Goal: Task Accomplishment & Management: Complete application form

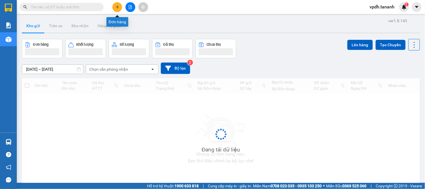
click at [119, 8] on icon "plus" at bounding box center [117, 7] width 4 height 4
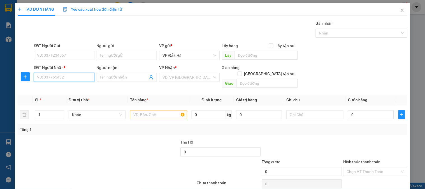
click at [67, 74] on input "SĐT Người Nhận *" at bounding box center [64, 77] width 60 height 9
paste input "0964037134"
type input "0964037134"
click at [174, 78] on input "search" at bounding box center [187, 77] width 50 height 8
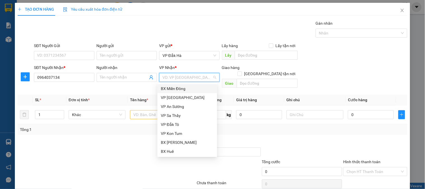
click at [172, 88] on div "BX Miền Đông" at bounding box center [187, 88] width 53 height 6
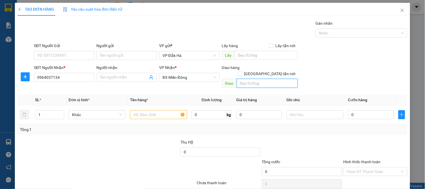
click at [243, 79] on input "text" at bounding box center [266, 83] width 61 height 9
click at [67, 50] on div "SĐT Người Gửi" at bounding box center [64, 47] width 60 height 8
click at [69, 52] on input "SĐT Người Gửi" at bounding box center [64, 55] width 60 height 9
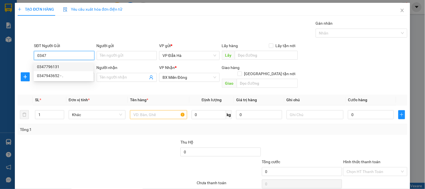
click at [57, 67] on div "0347796131" at bounding box center [63, 67] width 53 height 6
type input "0347796131"
type input "100.000"
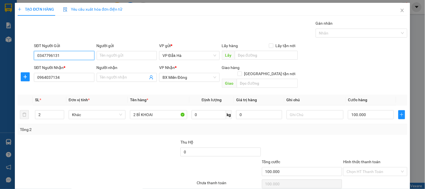
type input "0347796131"
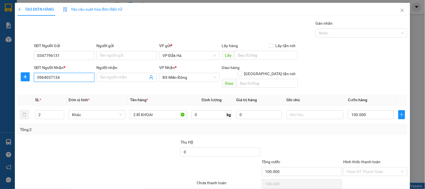
drag, startPoint x: 74, startPoint y: 80, endPoint x: 30, endPoint y: 79, distance: 43.9
click at [30, 79] on div "SĐT Người Nhận * 0964037134 0964037134 Người nhận Tên người nhận VP Nhận * BX M…" at bounding box center [212, 77] width 390 height 26
click at [253, 79] on input "text" at bounding box center [266, 83] width 61 height 9
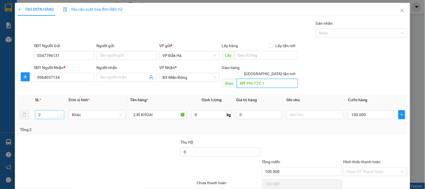
type input "MỸ PHƯỚC 1"
type input "3"
click at [59, 111] on span "up" at bounding box center [60, 112] width 3 height 3
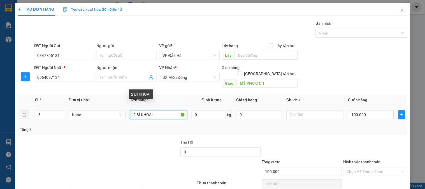
drag, startPoint x: 155, startPoint y: 110, endPoint x: 107, endPoint y: 95, distance: 50.7
click at [109, 109] on tr "3 Khác 2 BÌ KHOAI 0 kg 0 100.000" at bounding box center [212, 114] width 389 height 19
type input "3 BÌ"
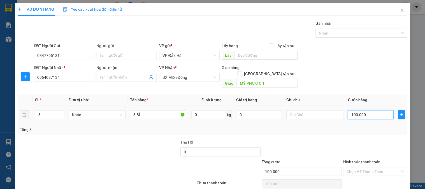
click at [363, 110] on input "100.000" at bounding box center [371, 114] width 46 height 9
type input "0"
type input "05"
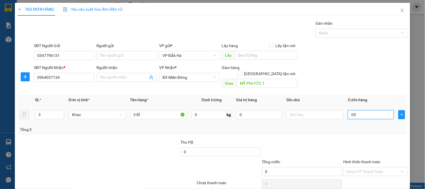
type input "5"
type input "0"
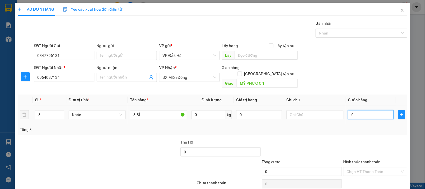
type input "0"
type input "1"
type input "015"
type input "15"
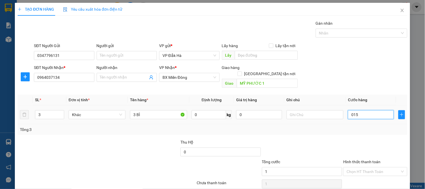
type input "15"
type input "150"
type input "0.150"
type input "15"
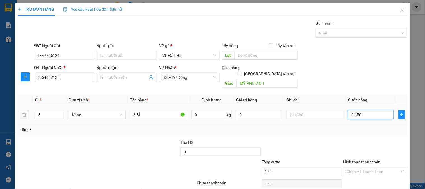
type input "15"
type input "0"
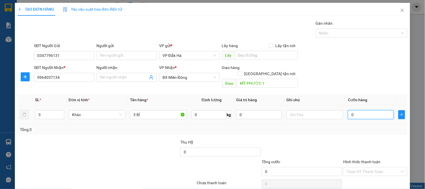
click at [348, 110] on input "0" at bounding box center [371, 114] width 46 height 9
type input "10"
type input "150"
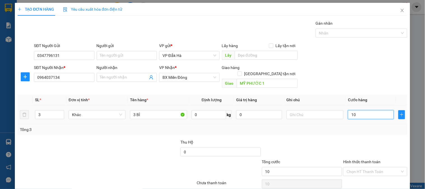
type input "150"
type input "1.500"
type input "150"
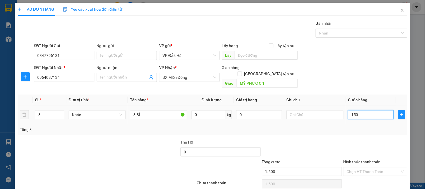
type input "150"
type input "150.000"
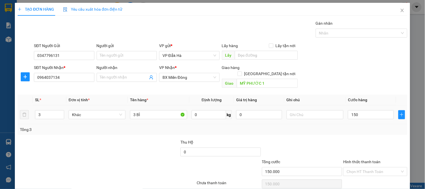
type input "150.000"
click at [343, 126] on div "Tổng: 3" at bounding box center [212, 129] width 385 height 6
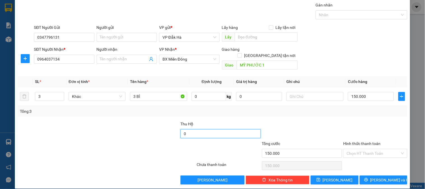
click at [215, 129] on input "0" at bounding box center [220, 133] width 80 height 9
type input "520.000"
click at [261, 108] on div "Tổng: 3" at bounding box center [212, 111] width 385 height 6
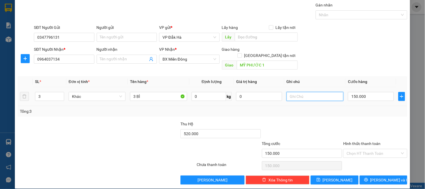
click at [303, 92] on input "text" at bounding box center [314, 96] width 57 height 9
type input "THU HỘ 520K/3 BÌ"
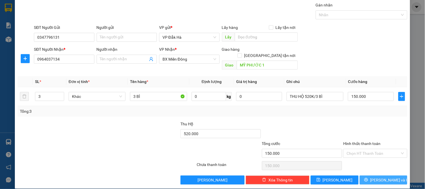
click at [385, 177] on span "[PERSON_NAME] và In" at bounding box center [389, 180] width 39 height 6
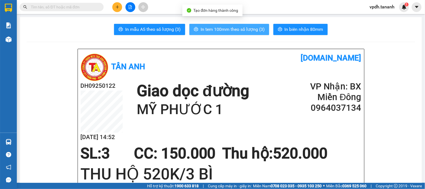
click at [225, 27] on span "In tem 100mm theo số lượng (3)" at bounding box center [232, 29] width 64 height 7
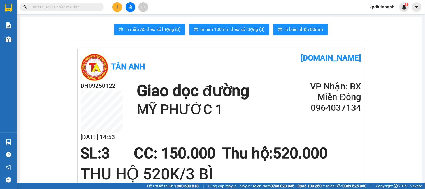
click at [120, 5] on button at bounding box center [117, 7] width 10 height 10
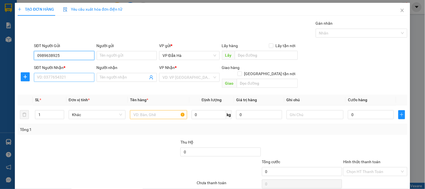
type input "0989638925"
click at [50, 77] on input "SĐT Người Nhận *" at bounding box center [64, 77] width 60 height 9
click at [188, 71] on div "VP Nhận *" at bounding box center [189, 68] width 60 height 8
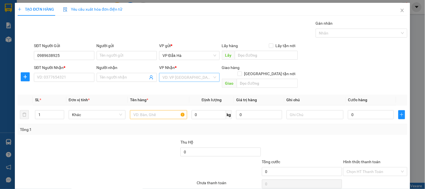
click at [190, 79] on input "search" at bounding box center [187, 77] width 50 height 8
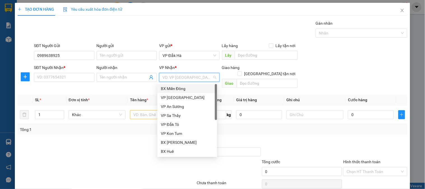
click at [179, 88] on div "BX Miền Đông" at bounding box center [187, 88] width 53 height 6
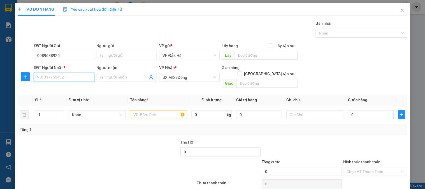
click at [70, 77] on input "SĐT Người Nhận *" at bounding box center [64, 77] width 60 height 9
click at [166, 110] on input "text" at bounding box center [158, 114] width 57 height 9
drag, startPoint x: 67, startPoint y: 78, endPoint x: 57, endPoint y: 62, distance: 18.7
click at [64, 74] on input "SĐT Người Nhận *" at bounding box center [64, 77] width 60 height 9
type input "0357391501"
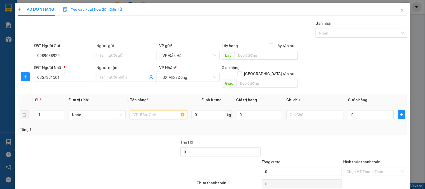
click at [167, 111] on input "text" at bounding box center [158, 114] width 57 height 9
type input "THÙNG"
click at [367, 110] on input "0" at bounding box center [371, 114] width 46 height 9
type input "5"
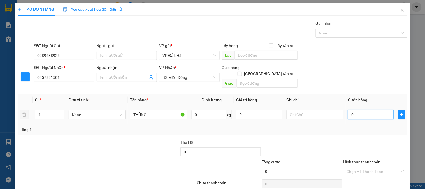
type input "5"
type input "50"
type input "50.000"
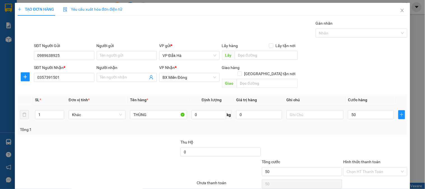
type input "50.000"
click at [364, 130] on div "Transit Pickup Surcharge Ids Transit Deliver Surcharge Ids Transit Deliver Surc…" at bounding box center [212, 111] width 389 height 182
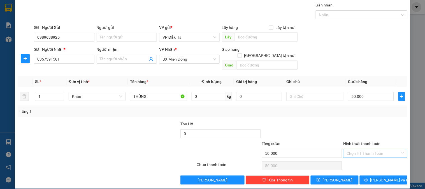
click at [368, 149] on input "Hình thức thanh toán" at bounding box center [372, 153] width 53 height 8
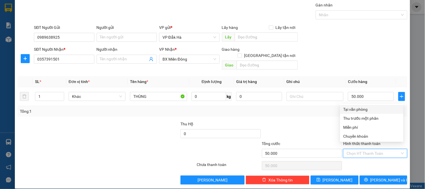
click at [356, 110] on div "Tại văn phòng" at bounding box center [371, 109] width 57 height 6
type input "0"
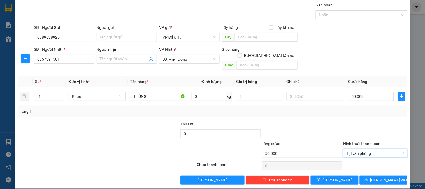
click at [287, 110] on div "Tổng: 1" at bounding box center [212, 111] width 389 height 11
click at [376, 177] on span "[PERSON_NAME] và In" at bounding box center [389, 180] width 39 height 6
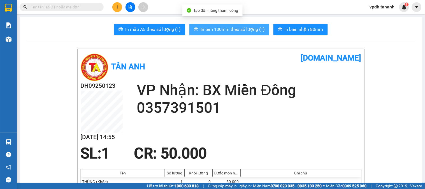
click at [227, 31] on span "In tem 100mm theo số lượng (1)" at bounding box center [232, 29] width 64 height 7
click at [252, 25] on button "In tem 100mm theo số lượng (1)" at bounding box center [229, 29] width 80 height 11
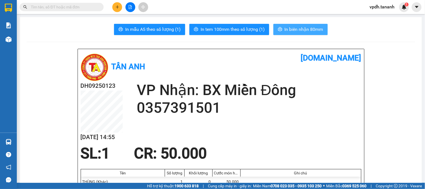
click at [284, 30] on span "In biên nhận 80mm" at bounding box center [303, 29] width 39 height 7
click at [115, 4] on button at bounding box center [117, 7] width 10 height 10
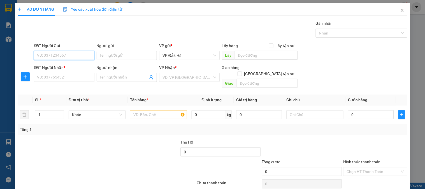
click at [74, 52] on input "SĐT Người Gửi" at bounding box center [64, 55] width 60 height 9
click at [64, 67] on div "0978904339 - ." at bounding box center [63, 67] width 53 height 6
type input "0978904339"
type input "."
type input "0938923756"
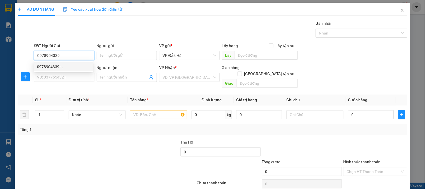
type input "."
checkbox input "true"
type input "CC/CC/Q 7"
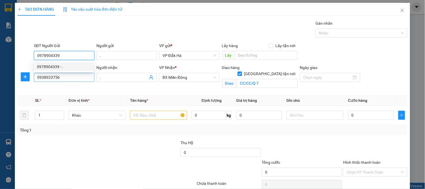
type input "130.000"
type input "0978904339"
click at [62, 77] on input "0938923756" at bounding box center [64, 77] width 60 height 9
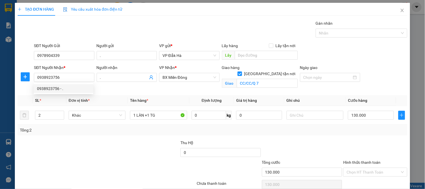
click at [135, 93] on div "Transit Pickup Surcharge Ids Transit Deliver Surcharge Ids Transit Deliver Surc…" at bounding box center [212, 111] width 389 height 183
click at [266, 89] on div "Giao hàng Giao tận nơi Giao CC/CC/Q 7" at bounding box center [260, 77] width 78 height 26
click at [237, 79] on input "CC/CC/Q 7" at bounding box center [266, 83] width 61 height 9
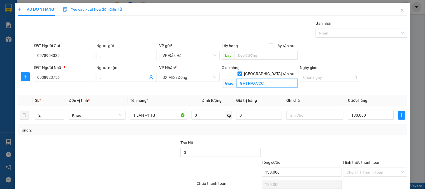
type input "GHTN/Q7/CC"
drag, startPoint x: 199, startPoint y: 92, endPoint x: 167, endPoint y: 107, distance: 35.6
click at [197, 92] on div "Transit Pickup Surcharge Ids Transit Deliver Surcharge Ids Transit Deliver Surc…" at bounding box center [212, 111] width 389 height 183
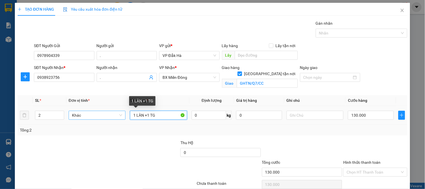
drag, startPoint x: 167, startPoint y: 115, endPoint x: 112, endPoint y: 118, distance: 54.1
click at [112, 118] on tr "2 Khác 1 LÀN +1 TG 0 kg 0 130.000" at bounding box center [212, 115] width 389 height 19
type input "1 BAO"
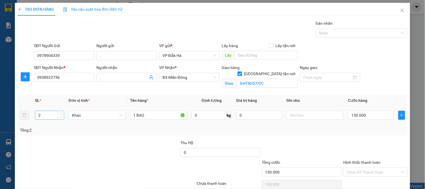
click at [60, 117] on icon "down" at bounding box center [61, 116] width 2 height 1
type input "1"
click at [369, 111] on input "130.000" at bounding box center [371, 115] width 46 height 9
type input "8"
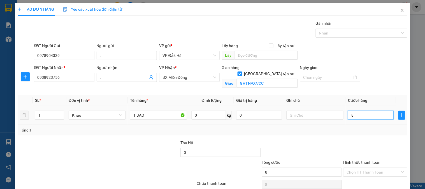
type input "80"
type input "80.000"
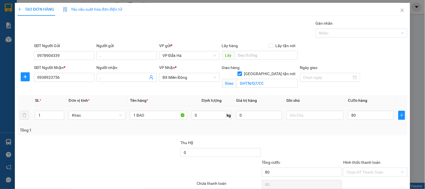
type input "80.000"
click at [349, 132] on div "Tổng: 1" at bounding box center [212, 130] width 385 height 6
click at [375, 170] on input "Hình thức thanh toán" at bounding box center [372, 172] width 53 height 8
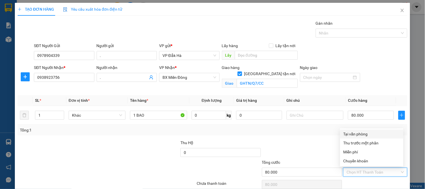
click at [363, 132] on div "Tại văn phòng" at bounding box center [371, 134] width 57 height 6
type input "0"
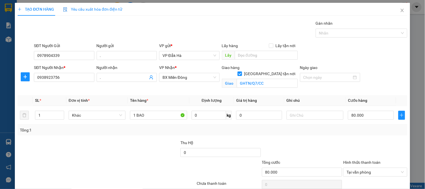
click at [315, 132] on div "Tổng: 1" at bounding box center [212, 130] width 385 height 6
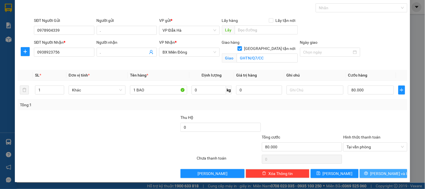
click at [383, 174] on span "[PERSON_NAME] và In" at bounding box center [389, 173] width 39 height 6
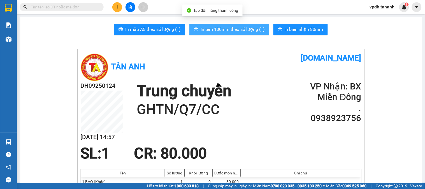
click at [224, 27] on span "In tem 100mm theo số lượng (1)" at bounding box center [232, 29] width 64 height 7
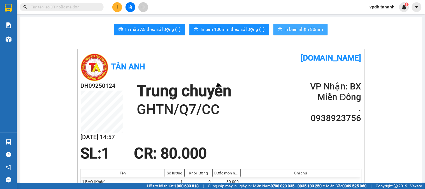
click at [295, 30] on span "In biên nhận 80mm" at bounding box center [303, 29] width 39 height 7
click at [118, 10] on button at bounding box center [117, 7] width 10 height 10
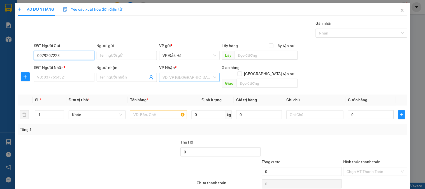
type input "0979207223"
click at [174, 81] on input "search" at bounding box center [187, 77] width 50 height 8
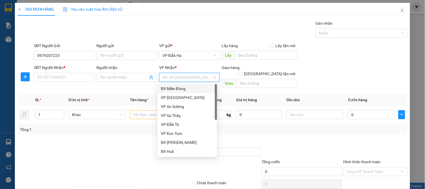
click at [183, 88] on div "BX Miền Đông" at bounding box center [187, 88] width 53 height 6
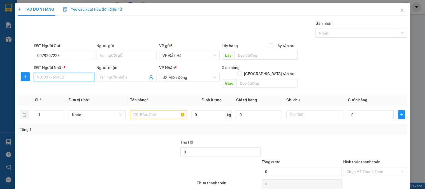
click at [88, 75] on input "SĐT Người Nhận *" at bounding box center [64, 77] width 60 height 9
click at [161, 110] on input "text" at bounding box center [158, 114] width 57 height 9
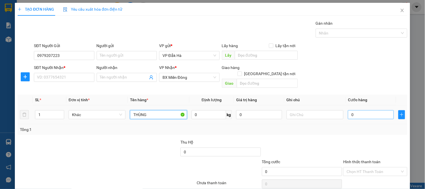
type input "THÙNG"
click at [362, 110] on input "0" at bounding box center [371, 114] width 46 height 9
type input "5"
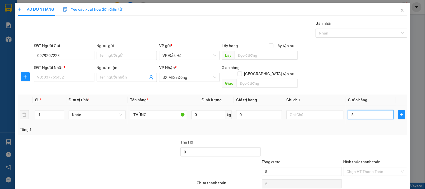
type input "50"
type input "50.000"
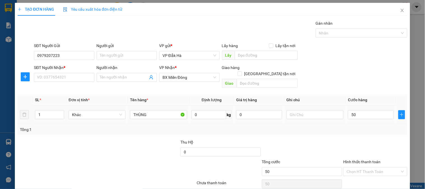
type input "50.000"
drag, startPoint x: 286, startPoint y: 133, endPoint x: 287, endPoint y: 129, distance: 4.9
click at [283, 139] on div at bounding box center [301, 149] width 81 height 20
click at [88, 76] on input "SĐT Người Nhận *" at bounding box center [64, 77] width 60 height 9
type input "0903355068"
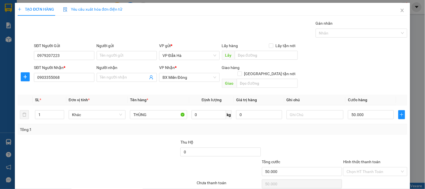
click at [377, 139] on div at bounding box center [374, 149] width 65 height 20
click at [370, 168] on input "Hình thức thanh toán" at bounding box center [372, 171] width 53 height 8
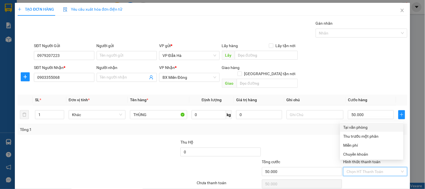
click at [354, 126] on div "Tại văn phòng" at bounding box center [371, 127] width 57 height 6
type input "0"
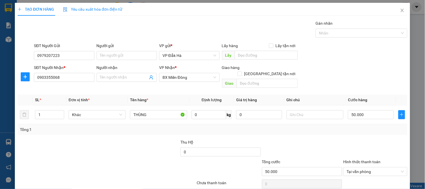
click at [308, 128] on div "Tổng: 1" at bounding box center [212, 129] width 389 height 11
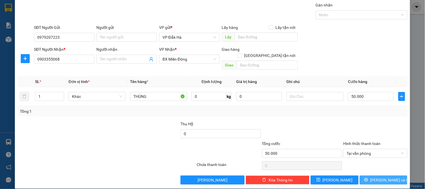
click at [379, 177] on span "[PERSON_NAME] và In" at bounding box center [389, 180] width 39 height 6
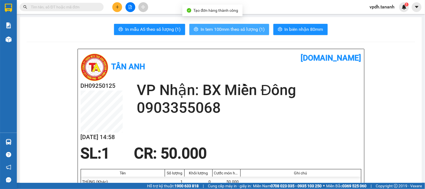
click at [251, 31] on span "In tem 100mm theo số lượng (1)" at bounding box center [232, 29] width 64 height 7
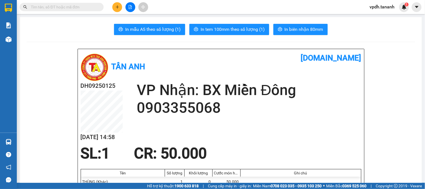
click at [298, 30] on span "In biên nhận 80mm" at bounding box center [303, 29] width 39 height 7
click at [117, 7] on icon "plus" at bounding box center [117, 7] width 3 height 0
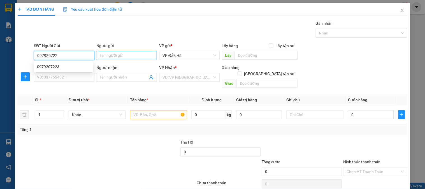
type input "0979207223"
click at [79, 66] on div "0979207223" at bounding box center [63, 67] width 53 height 6
type input "0903355068"
type input "50.000"
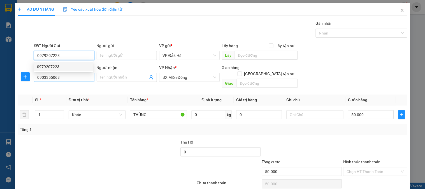
type input "0979207223"
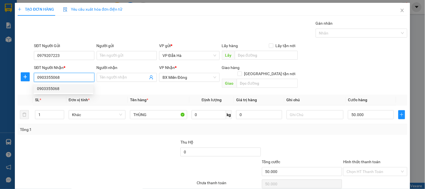
drag, startPoint x: 65, startPoint y: 76, endPoint x: 42, endPoint y: 77, distance: 22.4
click at [42, 77] on input "0903355068" at bounding box center [64, 77] width 60 height 9
type input "0"
click at [204, 79] on span "BX Miền Đông" at bounding box center [188, 77] width 53 height 8
type input "0984376837"
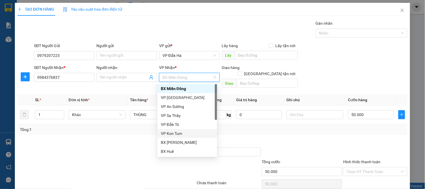
scroll to position [31, 0]
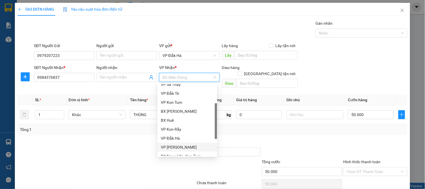
click at [184, 144] on div "VP [PERSON_NAME]" at bounding box center [187, 147] width 53 height 6
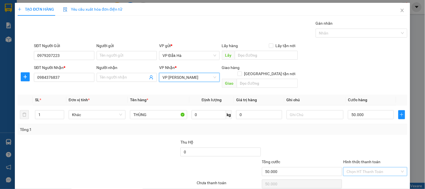
scroll to position [18, 0]
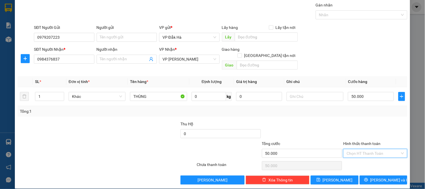
drag, startPoint x: 366, startPoint y: 146, endPoint x: 350, endPoint y: 137, distance: 17.6
click at [366, 149] on input "Hình thức thanh toán" at bounding box center [372, 153] width 53 height 8
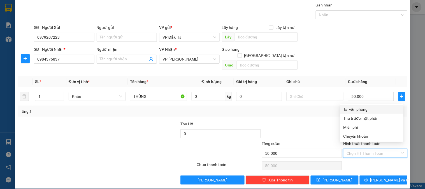
click at [353, 113] on div "Tại văn phòng" at bounding box center [371, 109] width 63 height 9
type input "0"
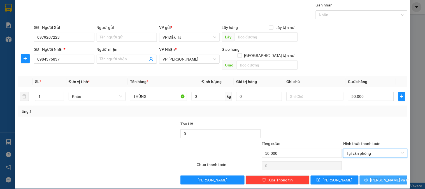
click at [382, 177] on span "[PERSON_NAME] và In" at bounding box center [389, 180] width 39 height 6
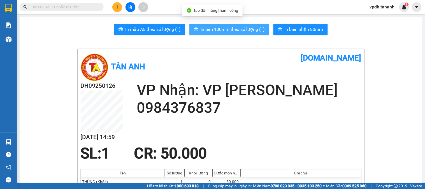
click at [250, 25] on button "In tem 100mm theo số lượng (1)" at bounding box center [229, 29] width 80 height 11
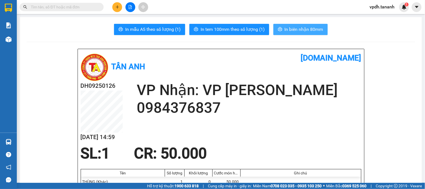
click at [297, 30] on span "In biên nhận 80mm" at bounding box center [303, 29] width 39 height 7
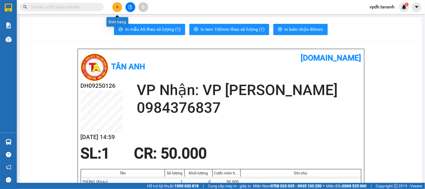
click at [118, 8] on icon "plus" at bounding box center [117, 7] width 4 height 4
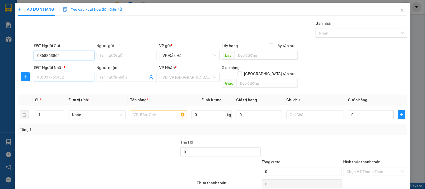
type input "0868863864"
drag, startPoint x: 77, startPoint y: 78, endPoint x: 74, endPoint y: 74, distance: 4.6
click at [77, 77] on input "SĐT Người Nhận *" at bounding box center [64, 77] width 60 height 9
type input "0968776732"
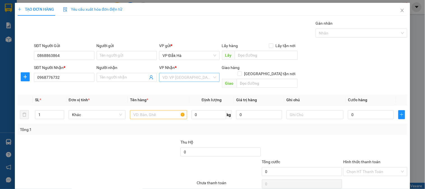
click at [176, 74] on input "search" at bounding box center [187, 77] width 50 height 8
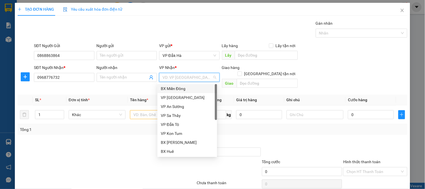
click at [189, 87] on div "BX Miền Đông" at bounding box center [187, 88] width 53 height 6
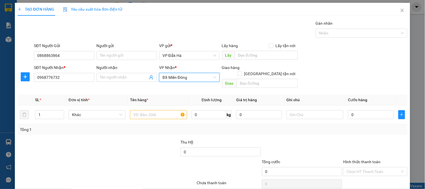
click at [187, 77] on span "BX Miền Đông" at bounding box center [188, 77] width 53 height 8
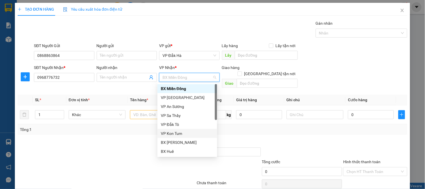
scroll to position [31, 0]
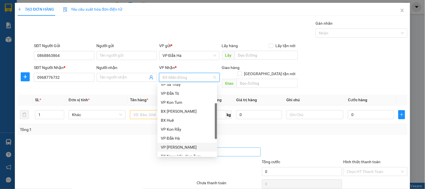
click at [178, 145] on div "VP [PERSON_NAME]" at bounding box center [187, 147] width 53 height 6
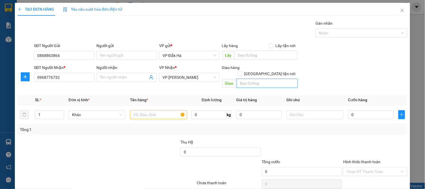
click at [261, 79] on input "text" at bounding box center [266, 83] width 61 height 9
type input "GHTN/TÂN PHÚ//CC"
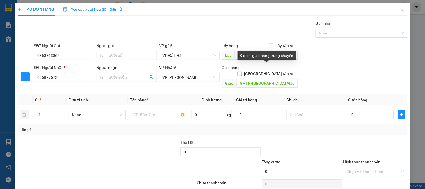
click at [241, 71] on input "[GEOGRAPHIC_DATA] tận nơi" at bounding box center [239, 73] width 4 height 4
checkbox input "true"
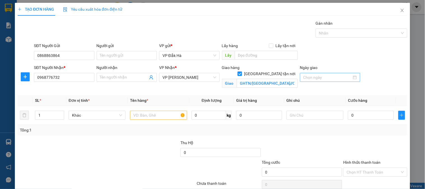
click at [339, 80] on input "Ngày giao" at bounding box center [327, 77] width 48 height 6
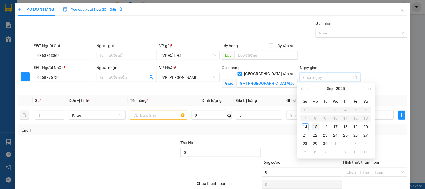
type input "15/09/2025"
click at [312, 124] on div "15" at bounding box center [315, 126] width 7 height 7
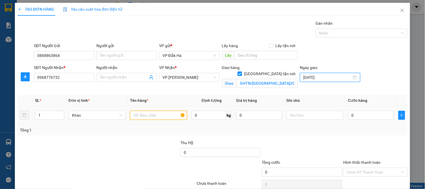
click at [157, 118] on input "text" at bounding box center [158, 115] width 57 height 9
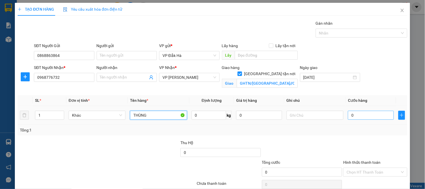
type input "THÙNG"
click at [355, 115] on input "0" at bounding box center [371, 115] width 46 height 9
type input "5"
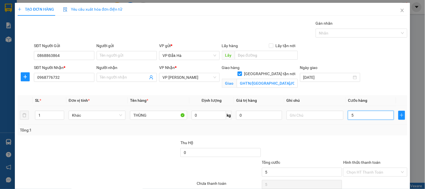
type input "50"
type input "50.000"
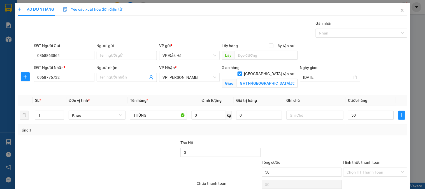
type input "50.000"
click at [355, 125] on div "Tổng: 1" at bounding box center [212, 130] width 389 height 11
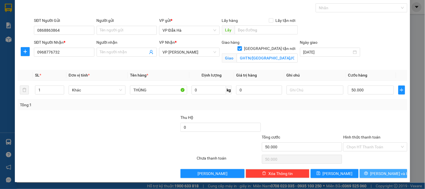
click at [382, 172] on span "[PERSON_NAME] và In" at bounding box center [389, 173] width 39 height 6
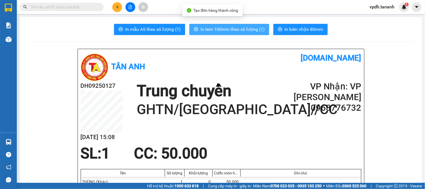
click at [254, 26] on span "In tem 100mm theo số lượng (1)" at bounding box center [232, 29] width 64 height 7
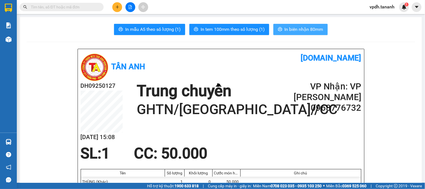
click at [301, 26] on span "In biên nhận 80mm" at bounding box center [303, 29] width 39 height 7
click at [118, 10] on button at bounding box center [117, 7] width 10 height 10
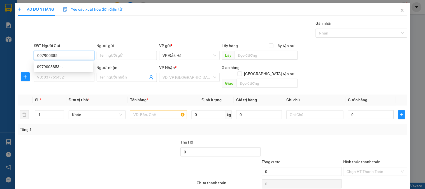
type input "0979003853"
click at [70, 68] on div "0979003853 - ." at bounding box center [63, 67] width 53 height 6
type input "."
type input "0938947255"
type input "140.000"
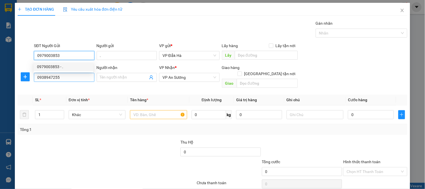
type input "140.000"
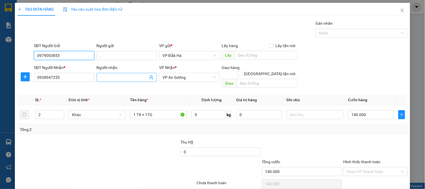
drag, startPoint x: 191, startPoint y: 79, endPoint x: 145, endPoint y: 79, distance: 45.9
click at [145, 79] on div "SĐT Người Nhận * 0938947255 Người nhận Tên người nhận VP Nhận * VP An Sương Gia…" at bounding box center [220, 77] width 375 height 26
click at [195, 79] on span "VP An Sương" at bounding box center [188, 77] width 53 height 8
type input "0979003853"
click at [299, 139] on div at bounding box center [301, 149] width 81 height 20
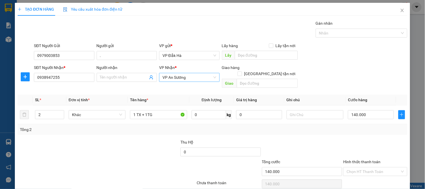
click at [189, 78] on span "VP An Sương" at bounding box center [188, 77] width 53 height 8
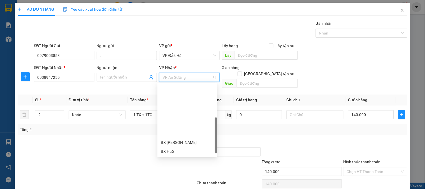
click at [177, 175] on div "VP [PERSON_NAME]" at bounding box center [187, 178] width 53 height 6
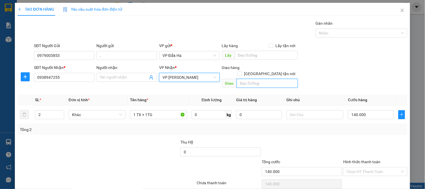
click at [241, 79] on input "text" at bounding box center [266, 83] width 61 height 9
type input "GHTN/BÌNH TÂN/CC"
click at [241, 71] on input "[GEOGRAPHIC_DATA] tận nơi" at bounding box center [239, 73] width 4 height 4
checkbox input "true"
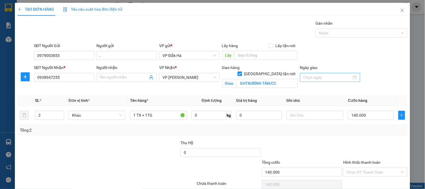
click at [348, 77] on div at bounding box center [329, 77] width 53 height 6
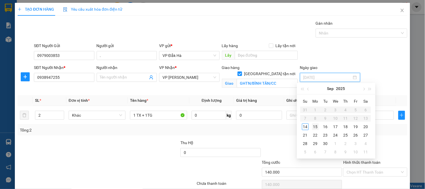
type input "15/09/2025"
click at [314, 127] on div "15" at bounding box center [315, 126] width 7 height 7
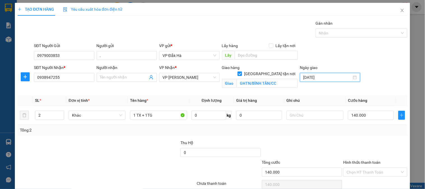
click at [218, 138] on div "Transit Pickup Surcharge Ids Transit Deliver Surcharge Ids Transit Deliver Surc…" at bounding box center [212, 111] width 389 height 183
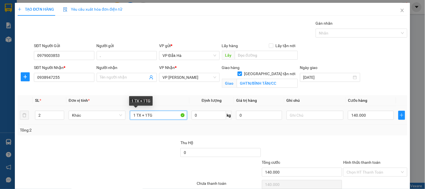
click at [152, 117] on input "1 TX + 1TG" at bounding box center [158, 115] width 57 height 9
type input "1TX"
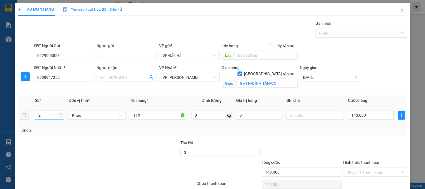
type input "1"
click at [60, 117] on icon "down" at bounding box center [61, 117] width 2 height 2
click at [361, 116] on input "140.000" at bounding box center [371, 115] width 46 height 9
type input "8"
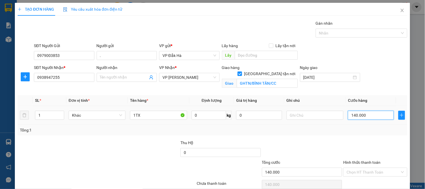
type input "8"
type input "80"
click at [365, 140] on div at bounding box center [374, 149] width 65 height 20
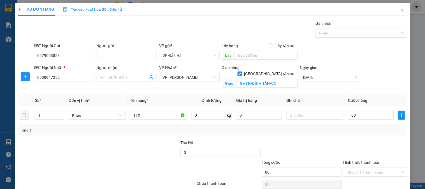
type input "80.000"
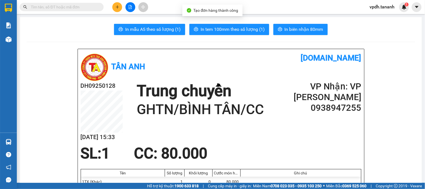
click at [242, 27] on span "In tem 100mm theo số lượng (1)" at bounding box center [232, 29] width 64 height 7
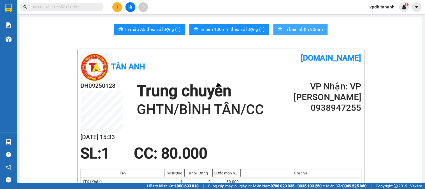
click at [282, 26] on button "In biên nhận 80mm" at bounding box center [300, 29] width 54 height 11
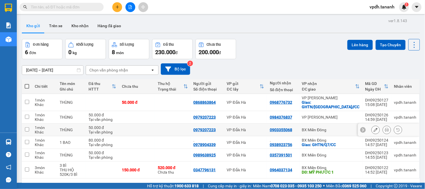
scroll to position [26, 0]
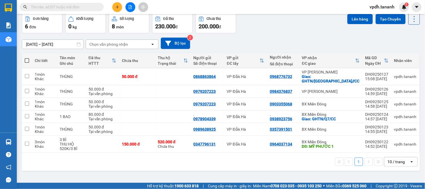
click at [118, 6] on icon "plus" at bounding box center [117, 7] width 4 height 4
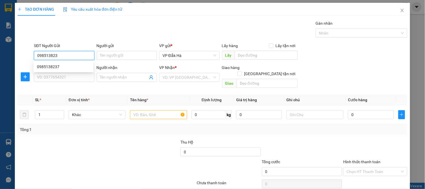
type input "0985138237"
click at [69, 64] on div "0985138237" at bounding box center [63, 67] width 53 height 6
type input "0981966101"
type input "50.000"
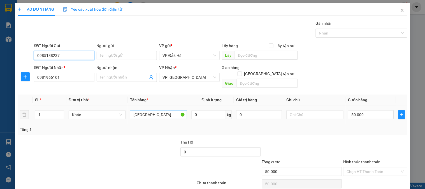
type input "0985138237"
drag, startPoint x: 140, startPoint y: 111, endPoint x: 119, endPoint y: 115, distance: 21.2
click at [119, 115] on tr "1 Khác TX 0 kg 0 50.000" at bounding box center [212, 114] width 389 height 19
type input "BÌ THƯ"
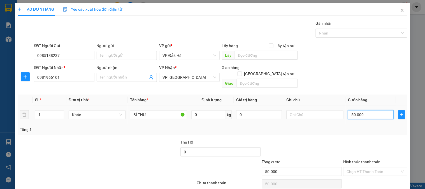
click at [363, 110] on input "50.000" at bounding box center [371, 114] width 46 height 9
type input "3"
type input "30"
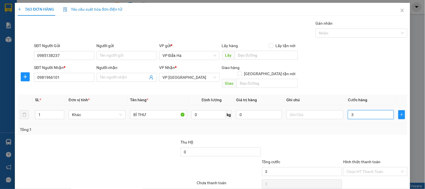
type input "30"
type input "30.000"
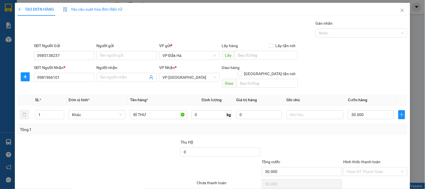
click at [356, 127] on div "Tổng: 1" at bounding box center [212, 129] width 389 height 11
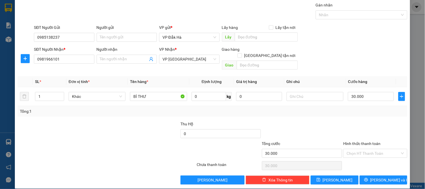
click at [359, 141] on label "Hình thức thanh toán" at bounding box center [361, 143] width 37 height 4
click at [359, 149] on input "Hình thức thanh toán" at bounding box center [372, 153] width 53 height 8
click at [360, 149] on input "Hình thức thanh toán" at bounding box center [372, 153] width 53 height 8
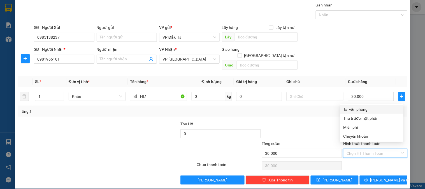
click at [355, 109] on div "Tại văn phòng" at bounding box center [371, 109] width 57 height 6
type input "0"
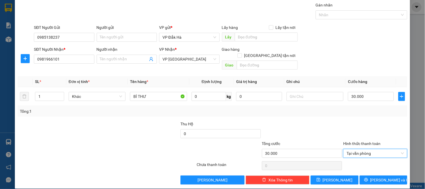
click at [315, 121] on div at bounding box center [301, 131] width 81 height 20
click at [368, 177] on icon "printer" at bounding box center [366, 179] width 4 height 4
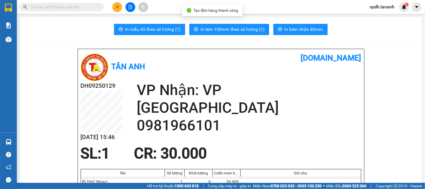
click at [242, 29] on span "In tem 100mm theo số lượng (1)" at bounding box center [232, 29] width 64 height 7
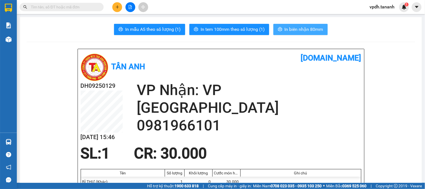
click at [303, 30] on span "In biên nhận 80mm" at bounding box center [303, 29] width 39 height 7
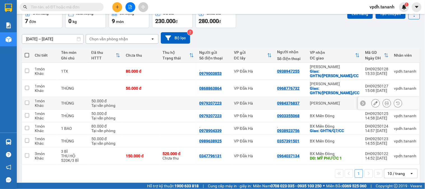
scroll to position [36, 0]
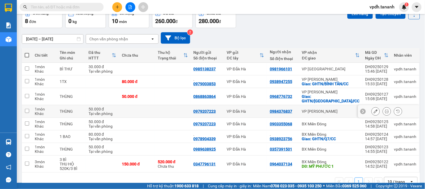
scroll to position [49, 0]
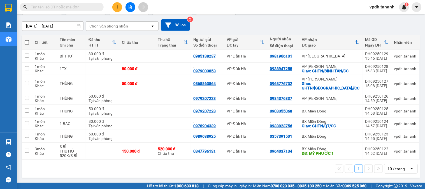
click at [112, 10] on div at bounding box center [130, 7] width 42 height 10
click at [116, 10] on button at bounding box center [117, 7] width 10 height 10
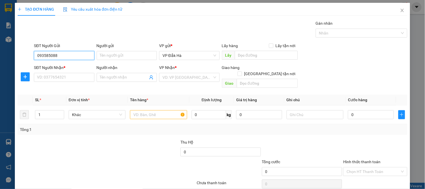
type input "0935850888"
click at [69, 67] on div "0935850888 - ĐCƠ HUY" at bounding box center [63, 67] width 53 height 6
type input "ĐCƠ HUY"
type input "0935974629"
type input "."
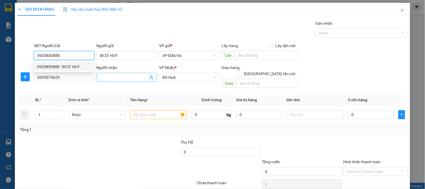
type input "400.000"
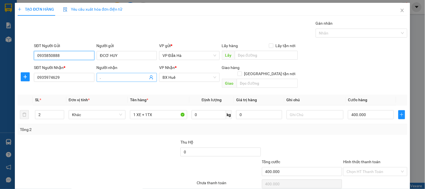
drag, startPoint x: 189, startPoint y: 77, endPoint x: 129, endPoint y: 74, distance: 60.5
click at [129, 74] on div "SĐT Người Nhận * 0935974629 Người nhận . VP Nhận * BX Huế Giao hàng [GEOGRAPHIC…" at bounding box center [220, 77] width 375 height 26
type input "093585088"
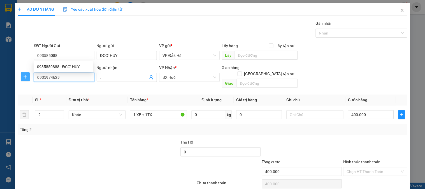
drag, startPoint x: 69, startPoint y: 76, endPoint x: 27, endPoint y: 78, distance: 42.3
click at [25, 77] on div "SĐT Người Nhận * 0935974629 0935974629 Người nhận . VP Nhận * BX Huế Giao hàng …" at bounding box center [212, 77] width 390 height 26
drag, startPoint x: 190, startPoint y: 77, endPoint x: 158, endPoint y: 81, distance: 33.0
click at [159, 81] on div "BX Huế" at bounding box center [189, 77] width 60 height 9
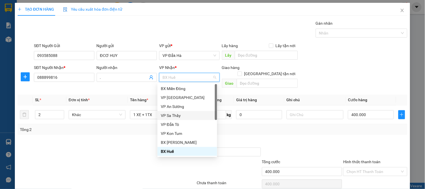
scroll to position [31, 0]
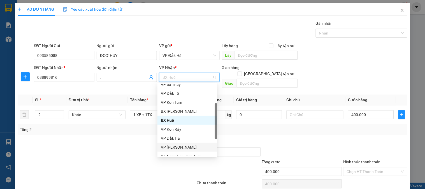
click at [183, 146] on div "VP [PERSON_NAME]" at bounding box center [187, 147] width 53 height 6
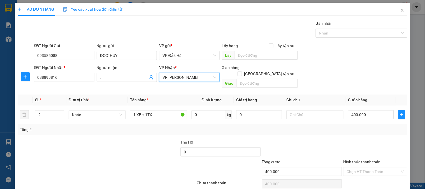
click at [301, 130] on div "Transit Pickup Surcharge Ids Transit Deliver Surcharge Ids Transit Deliver Surc…" at bounding box center [212, 111] width 389 height 182
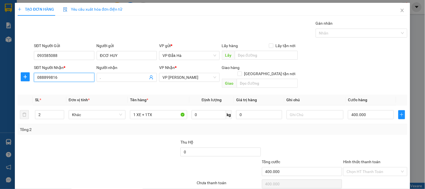
click at [65, 79] on input "088899816" at bounding box center [64, 77] width 60 height 9
click at [42, 79] on input "088899816" at bounding box center [64, 77] width 60 height 9
click at [63, 77] on input "088899816" at bounding box center [64, 77] width 60 height 9
click at [50, 79] on input "088899816" at bounding box center [64, 77] width 60 height 9
type input "0888999816"
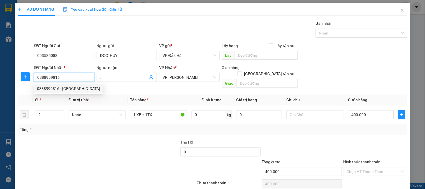
click at [70, 90] on div "0888999816 - [GEOGRAPHIC_DATA]" at bounding box center [68, 88] width 63 height 6
type input "HƯNG THẠNH"
type input "40.000"
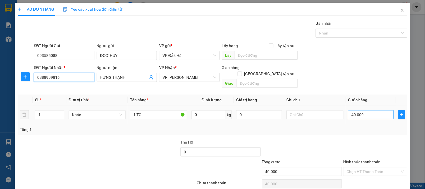
type input "0888999816"
click at [351, 111] on input "40.000" at bounding box center [371, 114] width 46 height 9
type input "5"
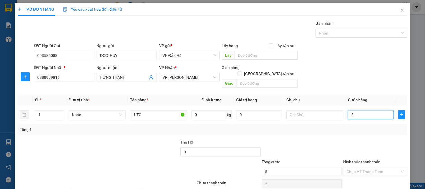
type input "50"
type input "50.000"
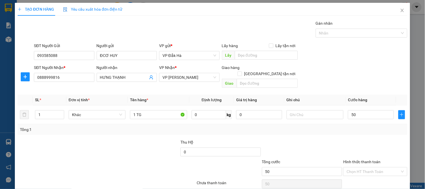
type input "50.000"
click at [328, 139] on div at bounding box center [301, 149] width 81 height 20
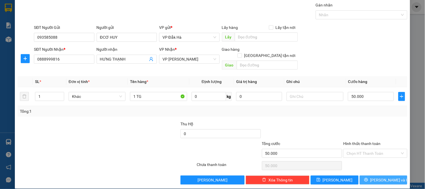
click at [377, 177] on span "[PERSON_NAME] và In" at bounding box center [389, 180] width 39 height 6
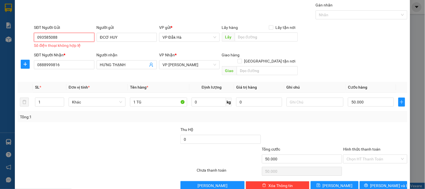
click at [71, 35] on input "093585088" at bounding box center [64, 37] width 60 height 9
click at [71, 45] on div "0935850888 - ĐCƠ HUY" at bounding box center [63, 48] width 53 height 6
type input "0935850888"
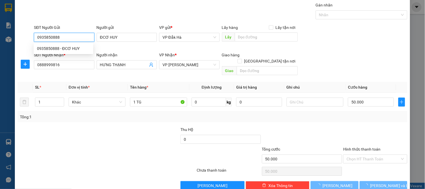
type input "40.000"
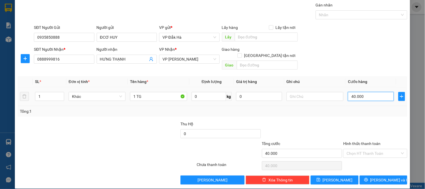
click at [366, 92] on input "40.000" at bounding box center [371, 96] width 46 height 9
type input "5"
type input "50"
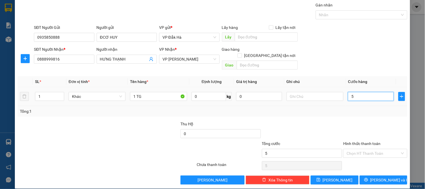
type input "50"
type input "50.000"
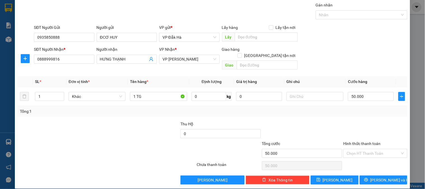
click at [336, 108] on div "Tổng: 1" at bounding box center [212, 111] width 385 height 6
click at [379, 177] on span "[PERSON_NAME] và In" at bounding box center [389, 180] width 39 height 6
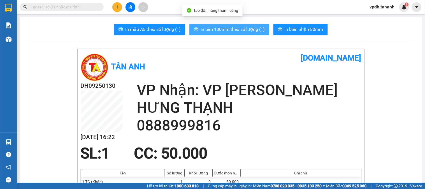
click at [245, 29] on span "In tem 100mm theo số lượng (1)" at bounding box center [232, 29] width 64 height 7
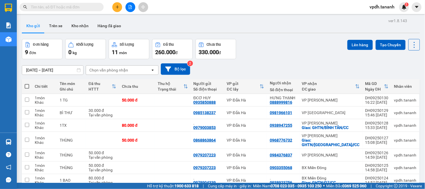
scroll to position [62, 0]
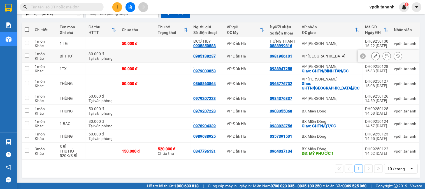
click at [287, 54] on div "0981966101" at bounding box center [280, 56] width 22 height 4
click at [26, 50] on td at bounding box center [27, 56] width 10 height 13
checkbox input "true"
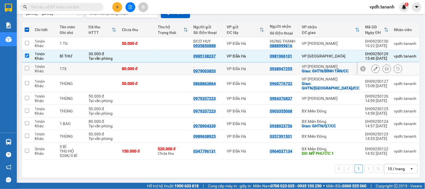
scroll to position [0, 0]
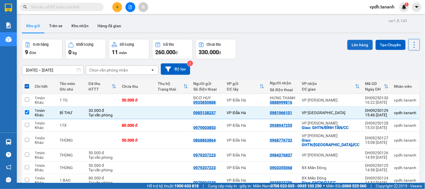
click at [358, 43] on button "Lên hàng" at bounding box center [359, 45] width 25 height 10
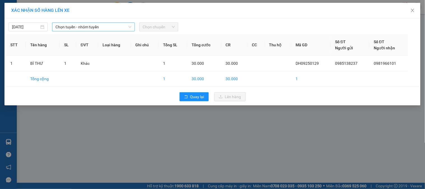
click at [66, 29] on span "Chọn tuyến - nhóm tuyến" at bounding box center [93, 27] width 76 height 8
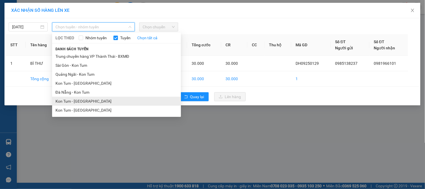
click at [88, 99] on li "Kon Tum - Đà Nẵng" at bounding box center [116, 101] width 129 height 9
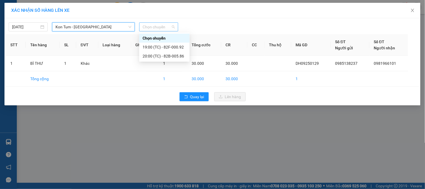
click at [158, 29] on span "Chọn chuyến" at bounding box center [158, 27] width 32 height 8
click at [168, 54] on div "20:00 (TC) - 82B-005.86" at bounding box center [164, 56] width 44 height 6
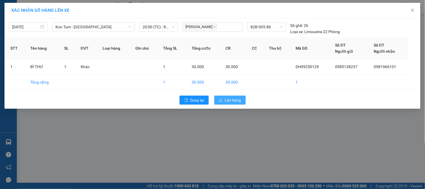
click at [229, 99] on span "Lên hàng" at bounding box center [233, 100] width 16 height 6
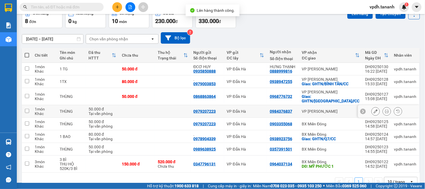
scroll to position [49, 0]
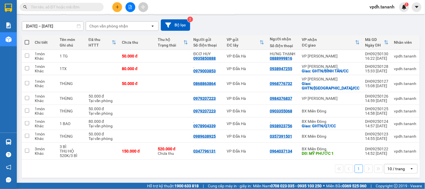
click at [28, 40] on span at bounding box center [27, 42] width 4 height 4
click at [27, 39] on input "checkbox" at bounding box center [27, 39] width 0 height 0
checkbox input "true"
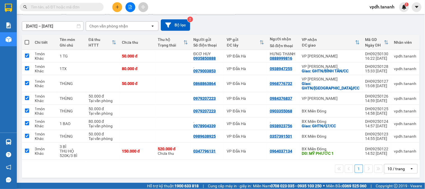
checkbox input "true"
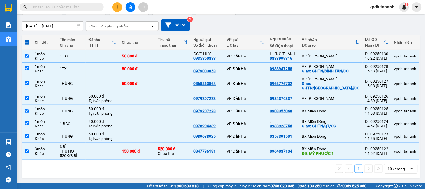
scroll to position [0, 0]
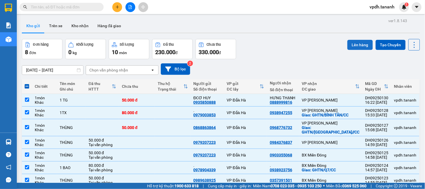
click at [352, 44] on button "Lên hàng" at bounding box center [359, 45] width 25 height 10
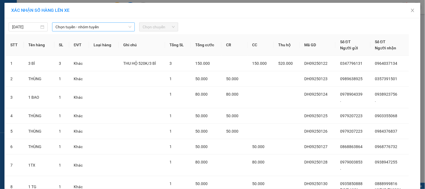
click at [74, 23] on span "Chọn tuyến - nhóm tuyến" at bounding box center [93, 27] width 76 height 8
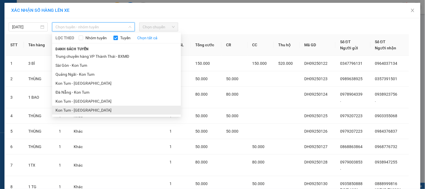
click at [85, 109] on li "Kon Tum - Sài Gòn" at bounding box center [116, 110] width 129 height 9
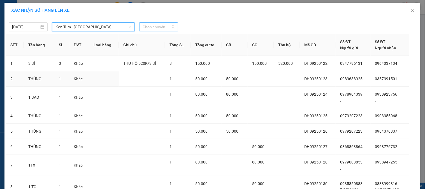
click at [158, 27] on span "Chọn chuyến" at bounding box center [158, 27] width 32 height 8
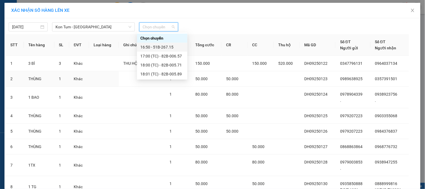
click at [163, 46] on div "16:50 - 51B-267.15" at bounding box center [162, 47] width 44 height 6
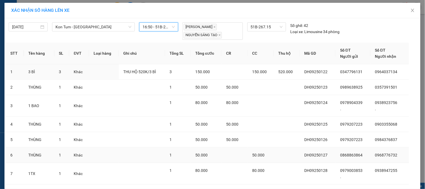
scroll to position [58, 0]
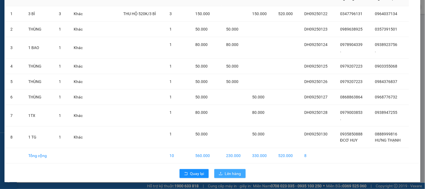
click at [229, 174] on span "Lên hàng" at bounding box center [233, 173] width 16 height 6
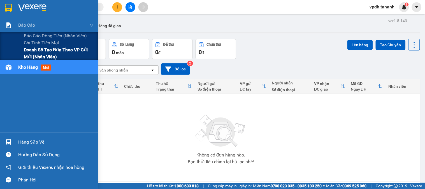
click at [43, 50] on span "Doanh số tạo đơn theo VP gửi mới (nhân viên)" at bounding box center [59, 53] width 70 height 14
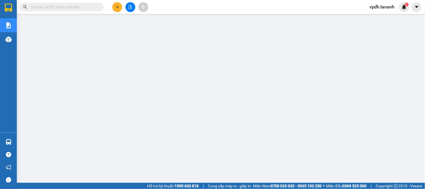
click at [19, 45] on main at bounding box center [212, 91] width 425 height 182
